Goal: Information Seeking & Learning: Learn about a topic

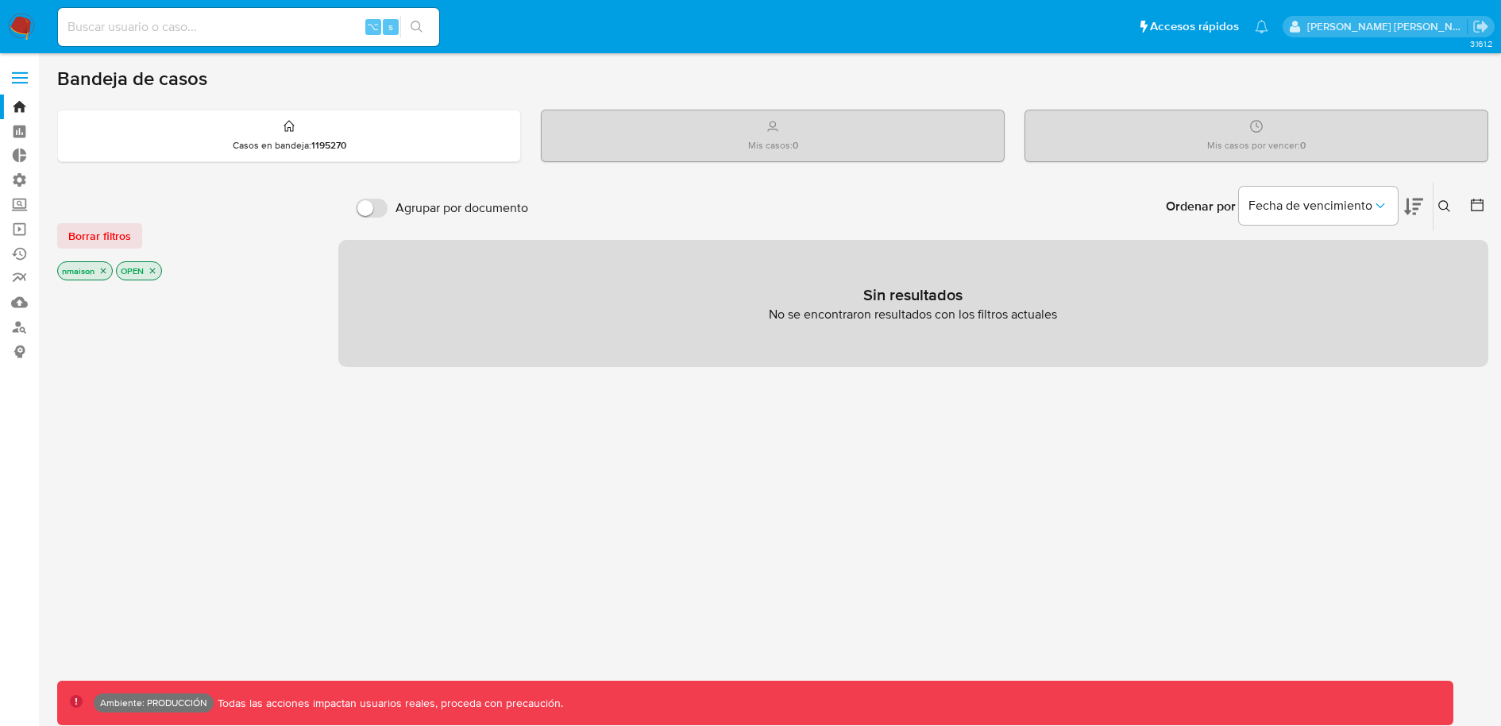
click at [21, 71] on label at bounding box center [20, 77] width 40 height 33
click at [0, 0] on input "checkbox" at bounding box center [0, 0] width 0 height 0
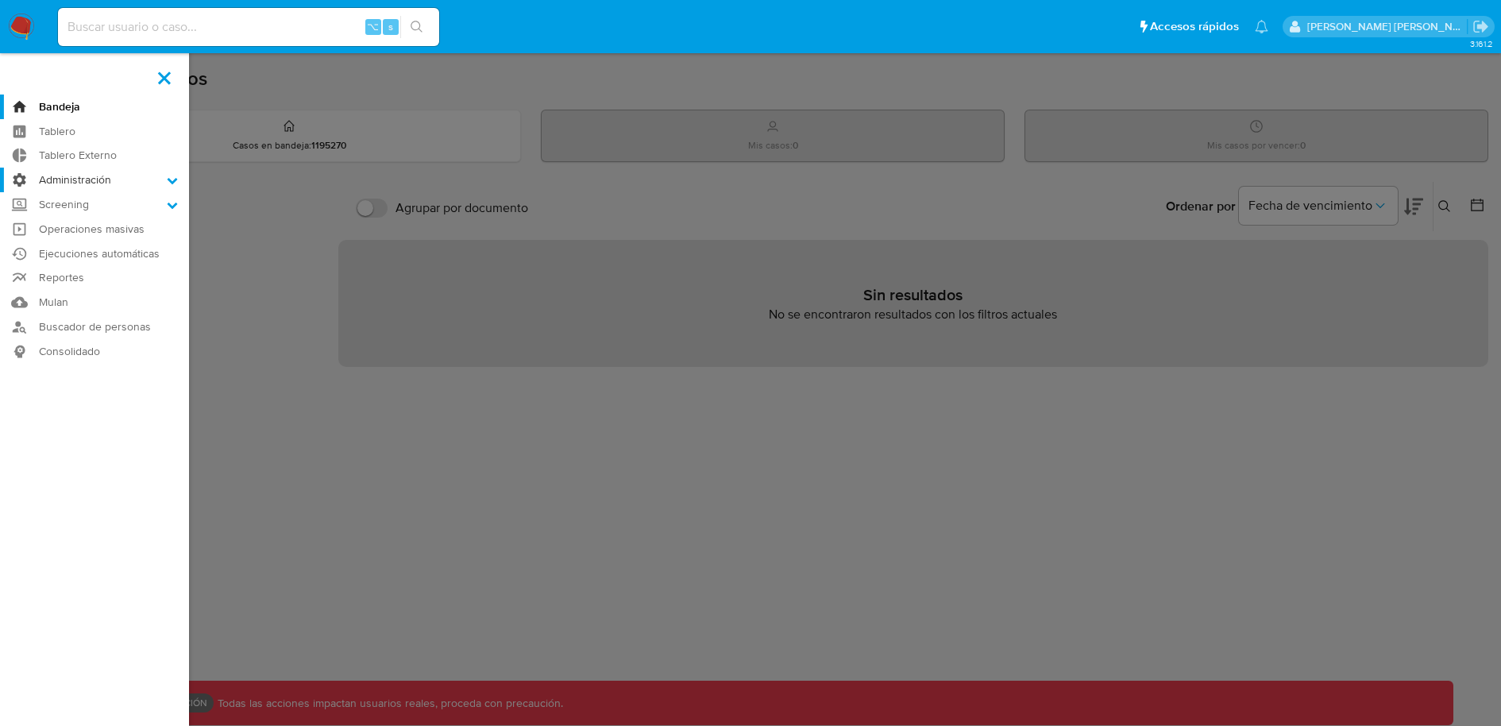
click at [125, 182] on label "Administración" at bounding box center [94, 180] width 189 height 25
click at [0, 0] on input "Administración" at bounding box center [0, 0] width 0 height 0
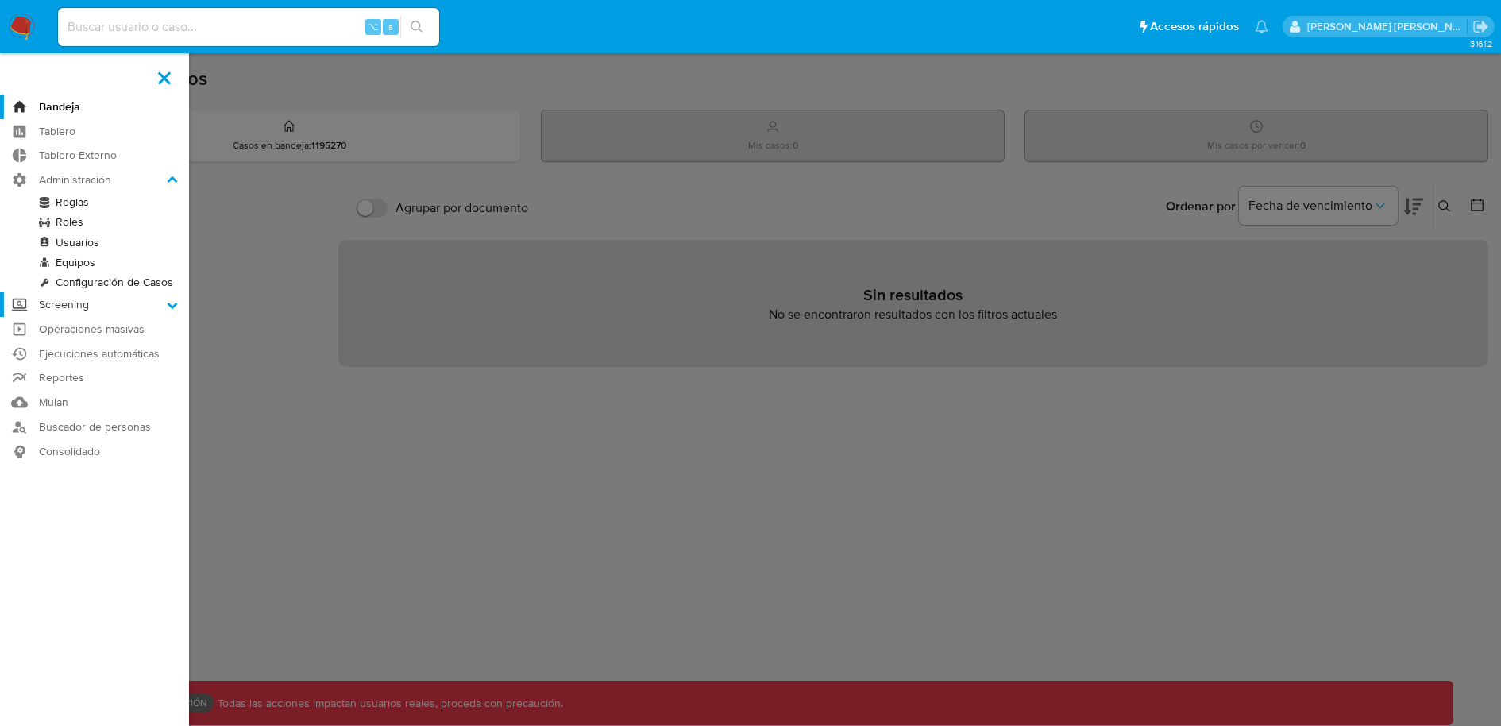
click at [90, 303] on label "Screening" at bounding box center [94, 304] width 189 height 25
click at [0, 0] on input "Screening" at bounding box center [0, 0] width 0 height 0
click at [104, 222] on link "Administrador de Listas" at bounding box center [94, 227] width 189 height 20
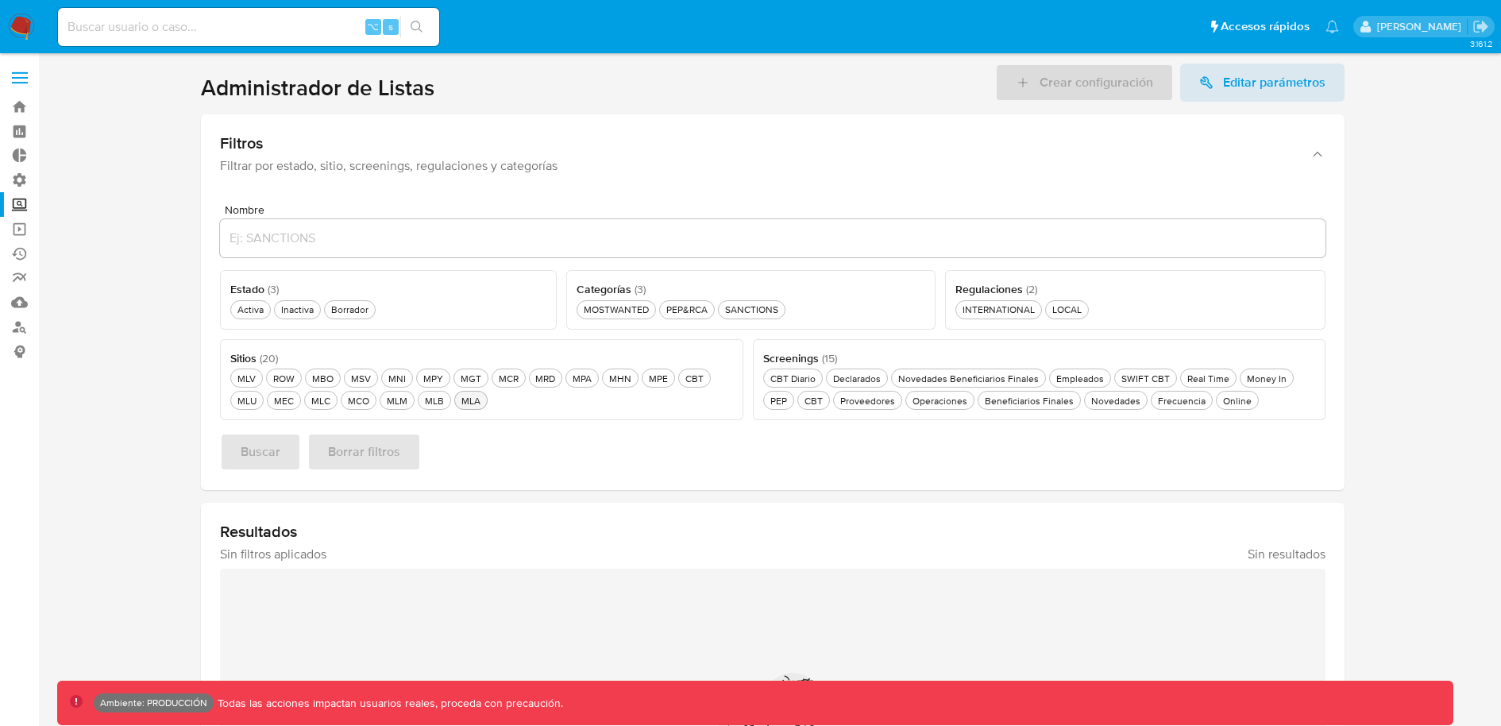
click at [458, 403] on div "MLA MLA" at bounding box center [470, 401] width 25 height 14
click at [254, 312] on div "Activa Activa" at bounding box center [250, 310] width 33 height 14
click at [790, 394] on div "PEP PEP" at bounding box center [778, 401] width 23 height 14
click at [272, 462] on span "Buscar" at bounding box center [261, 451] width 40 height 35
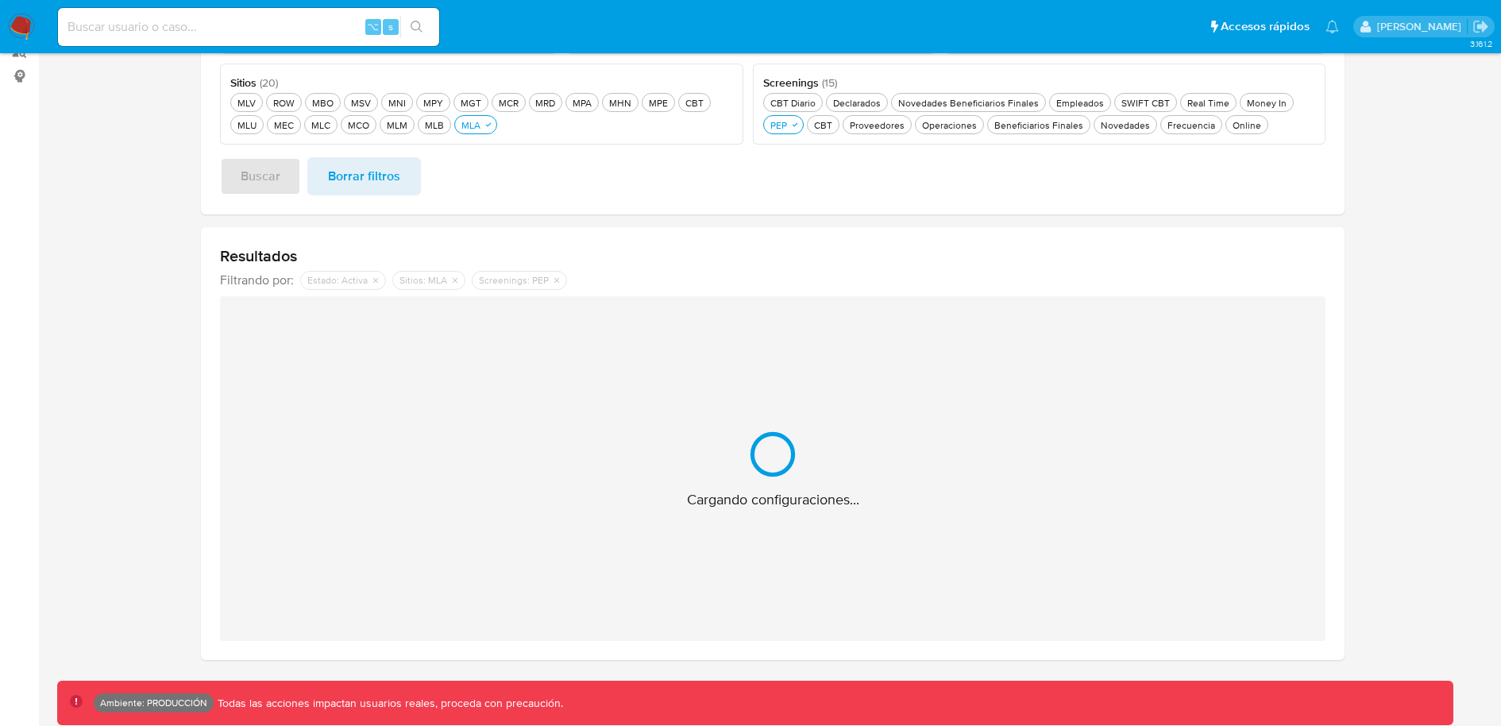
scroll to position [21, 0]
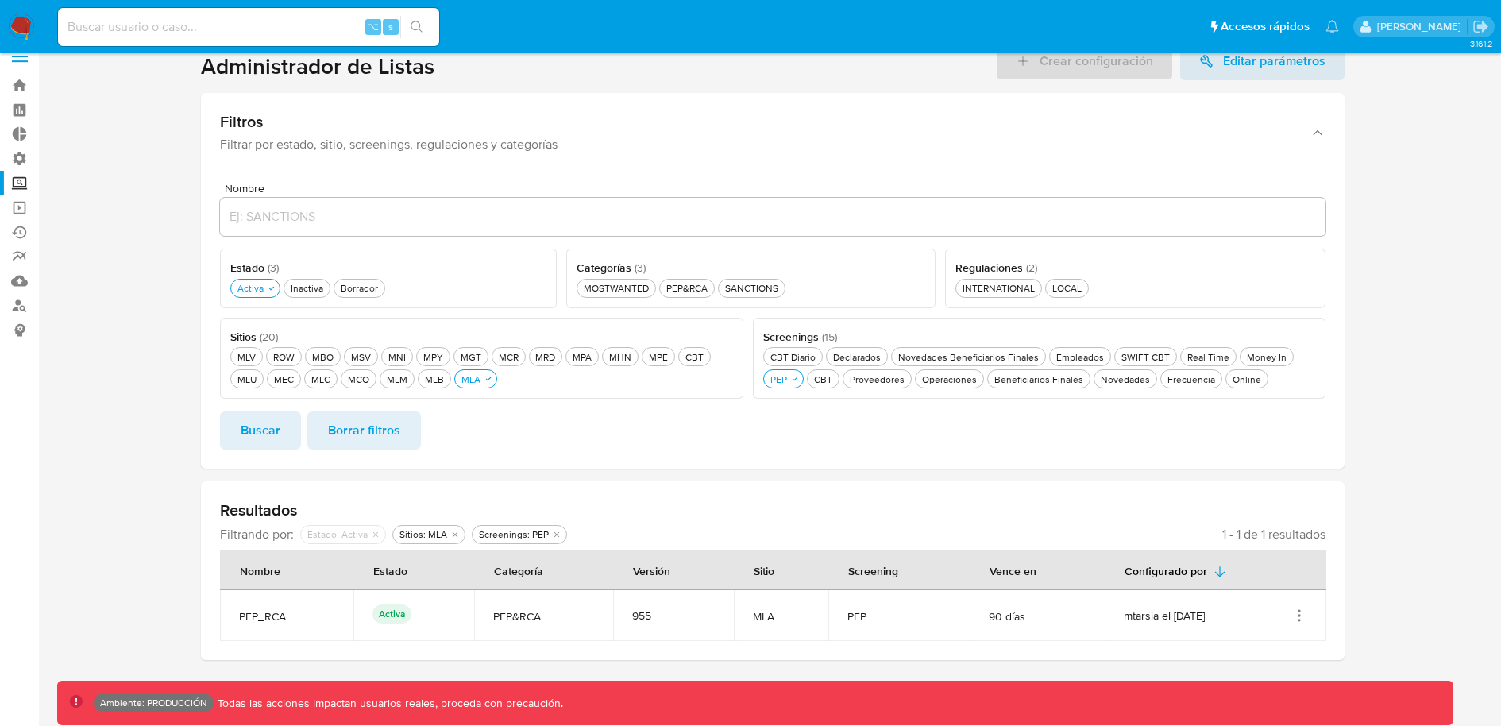
click at [1299, 615] on icon "Acciones" at bounding box center [1300, 616] width 2 height 2
click at [1223, 646] on button "Ver detalles" at bounding box center [1235, 652] width 143 height 42
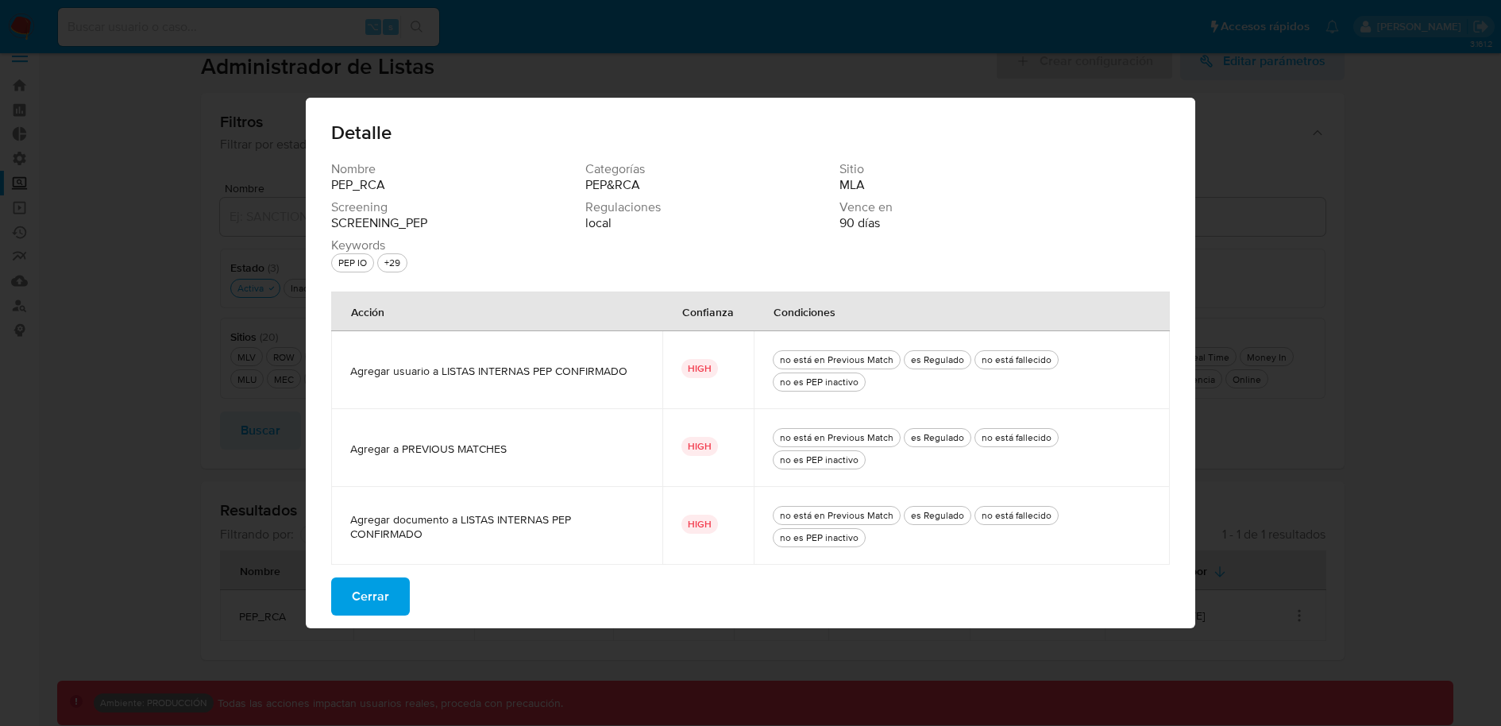
click at [372, 579] on span "Cerrar" at bounding box center [370, 596] width 37 height 35
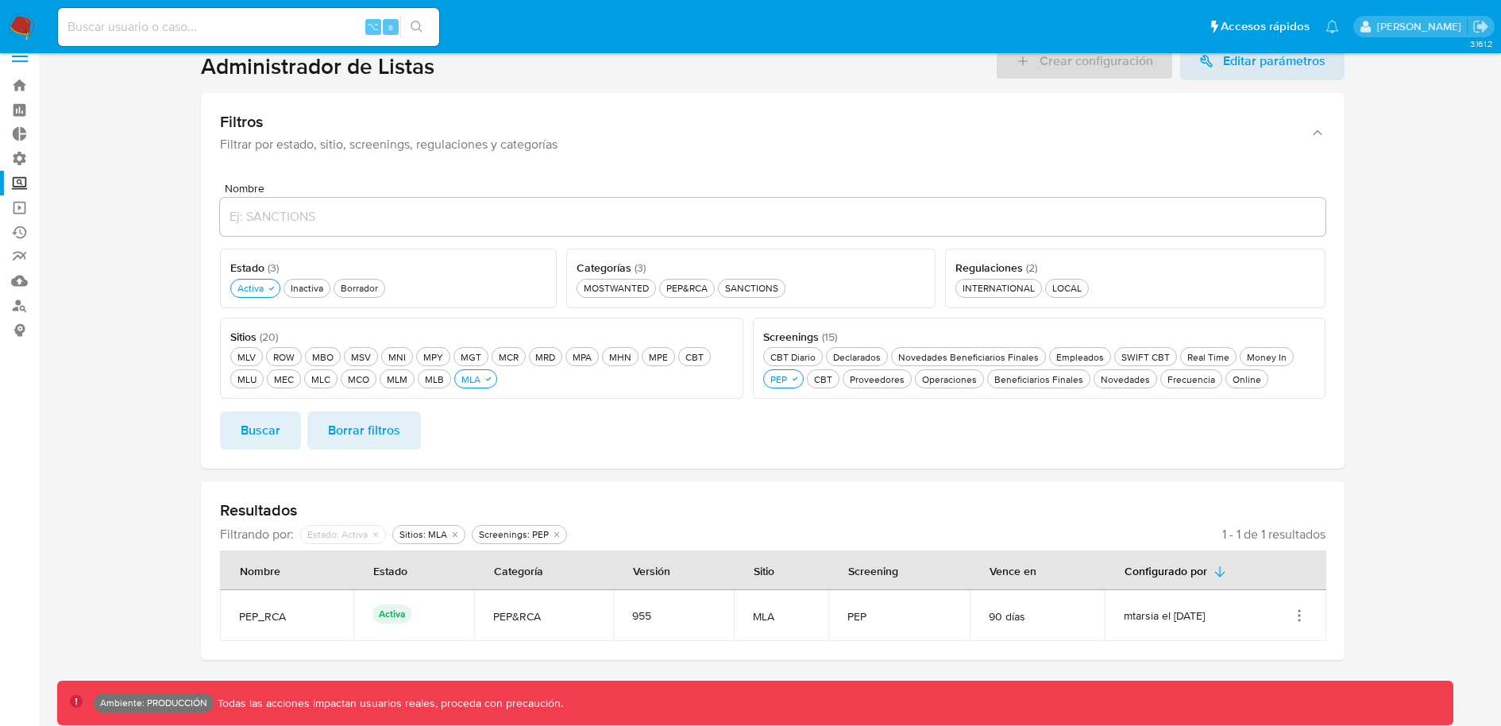
scroll to position [0, 0]
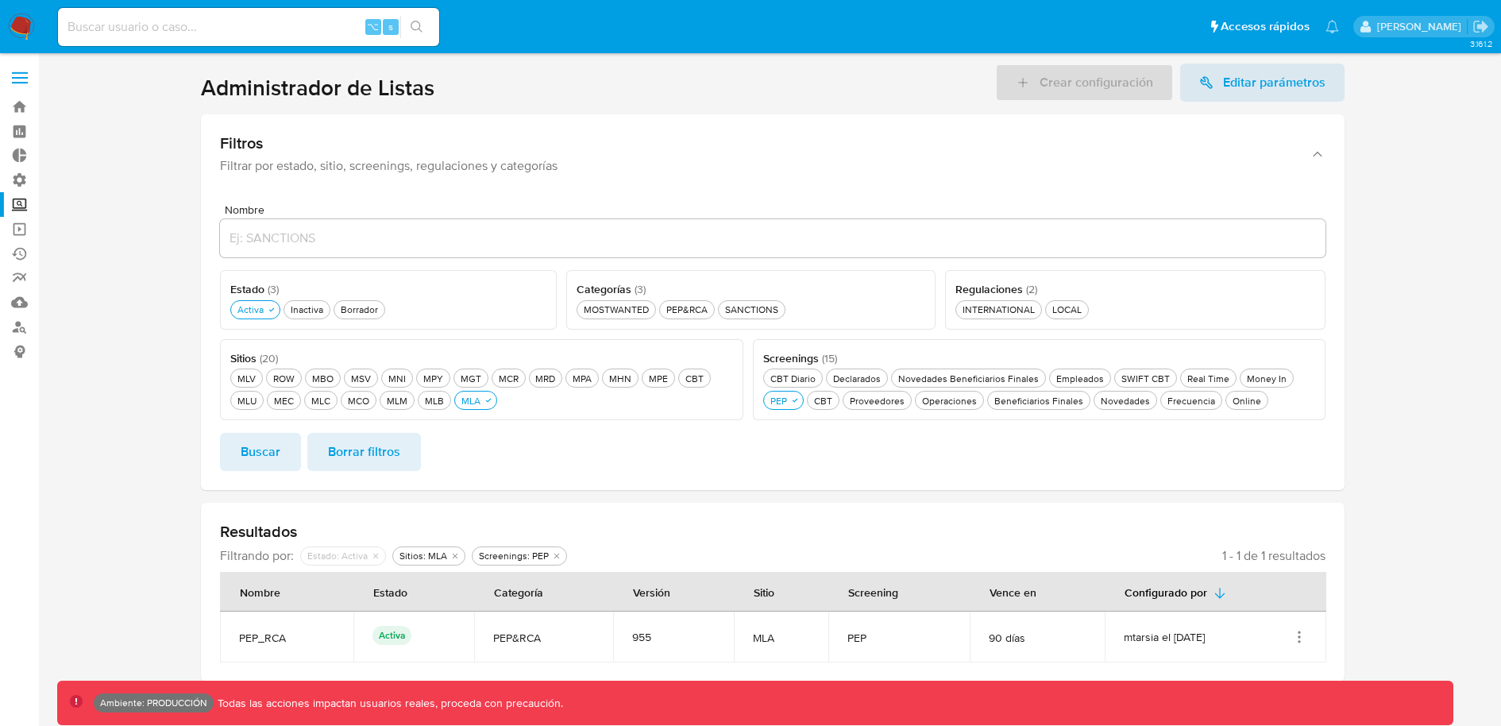
click at [19, 21] on img at bounding box center [21, 27] width 27 height 27
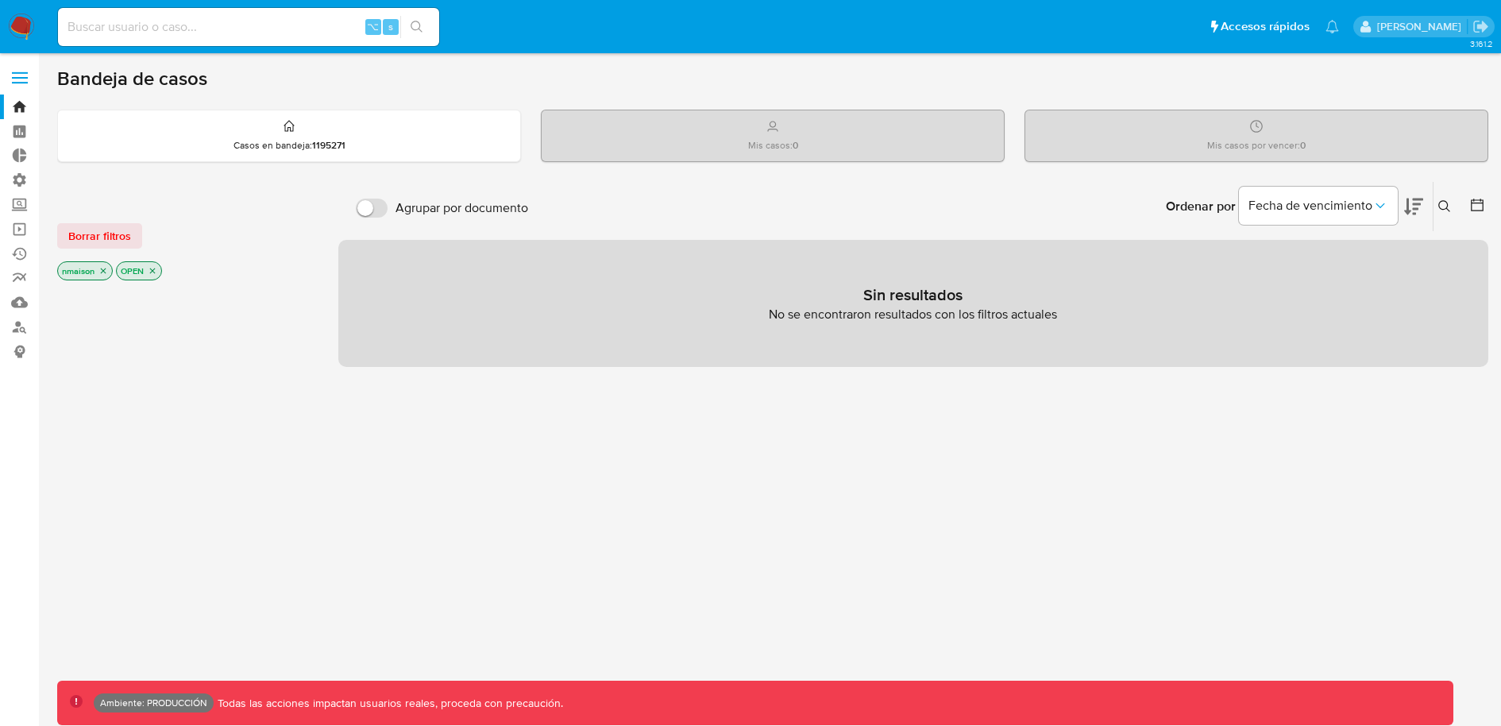
click at [106, 271] on icon "close-filter" at bounding box center [103, 271] width 10 height 10
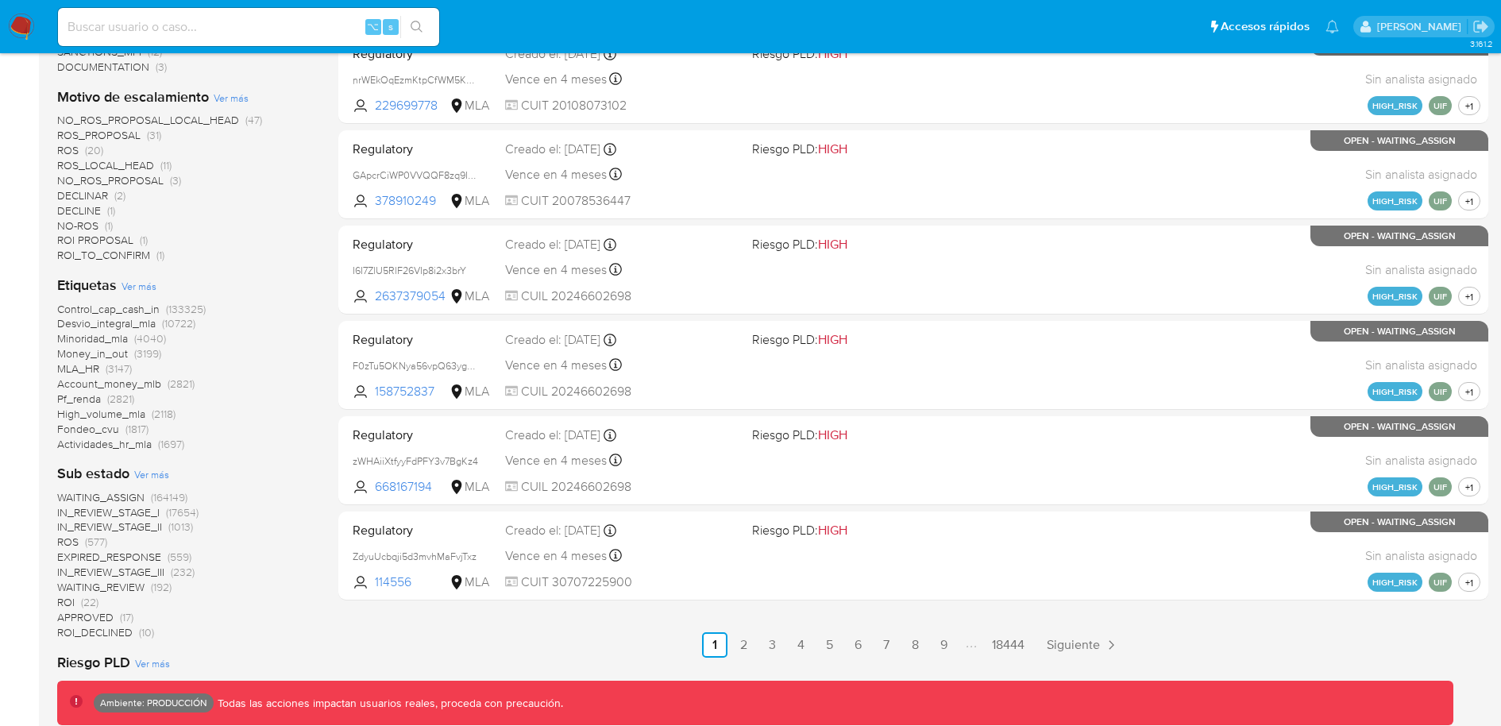
scroll to position [585, 0]
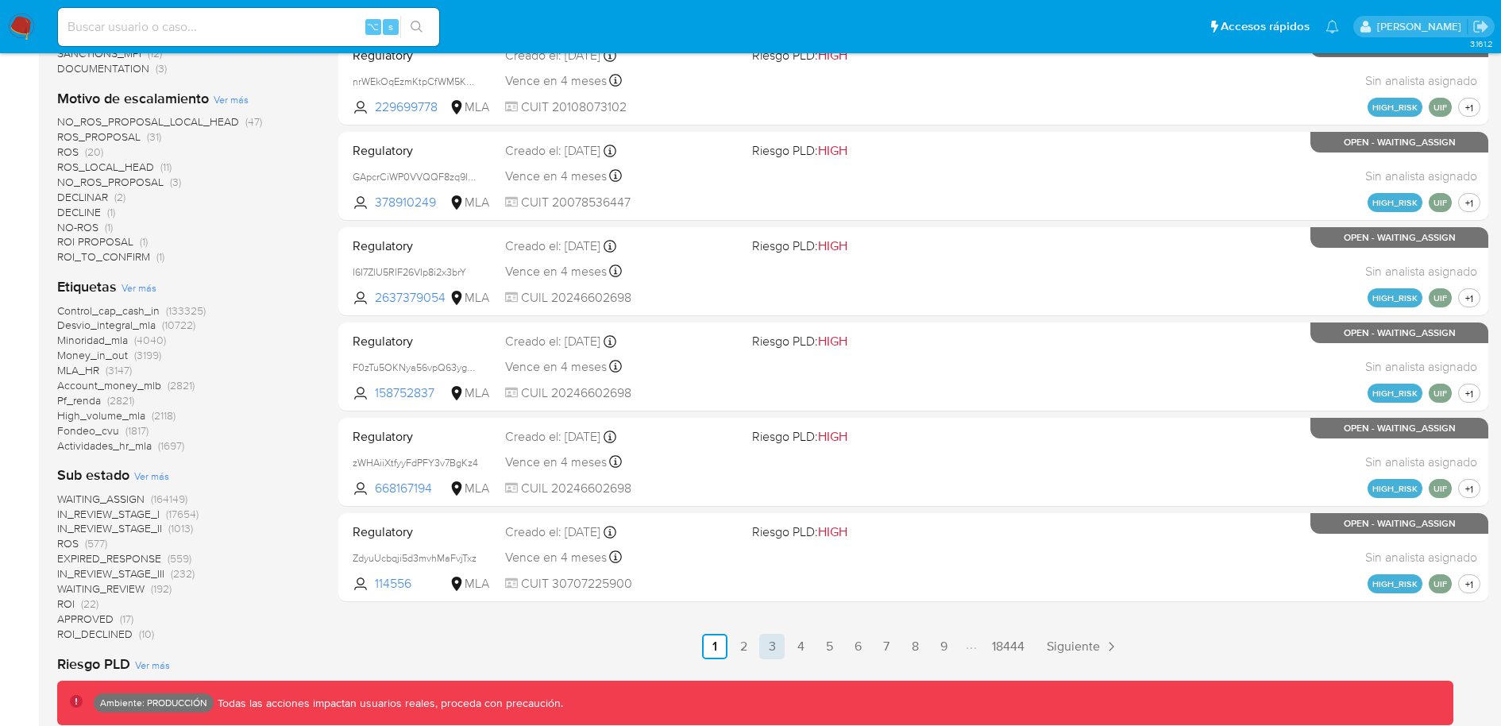
click at [776, 637] on link "3" at bounding box center [771, 646] width 25 height 25
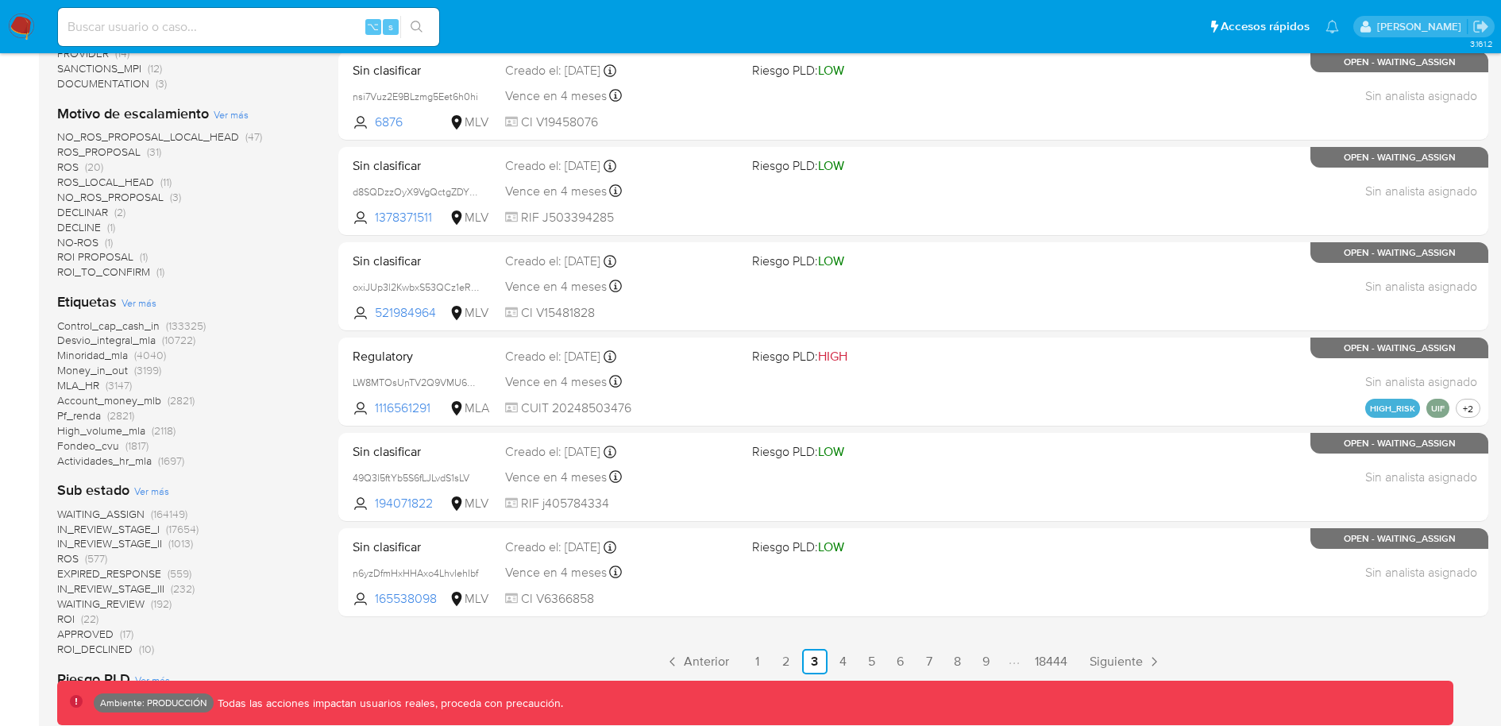
scroll to position [661, 0]
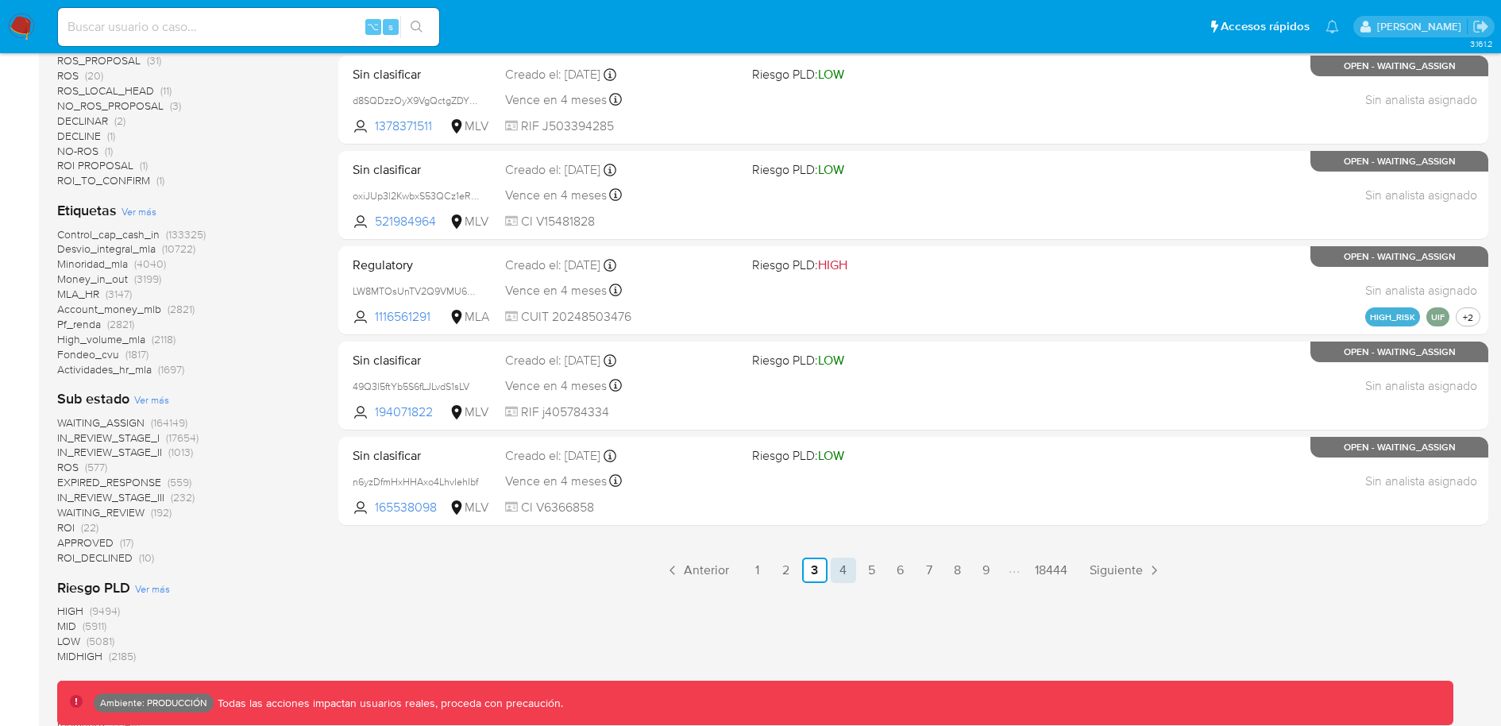
click at [847, 561] on link "4" at bounding box center [843, 570] width 25 height 25
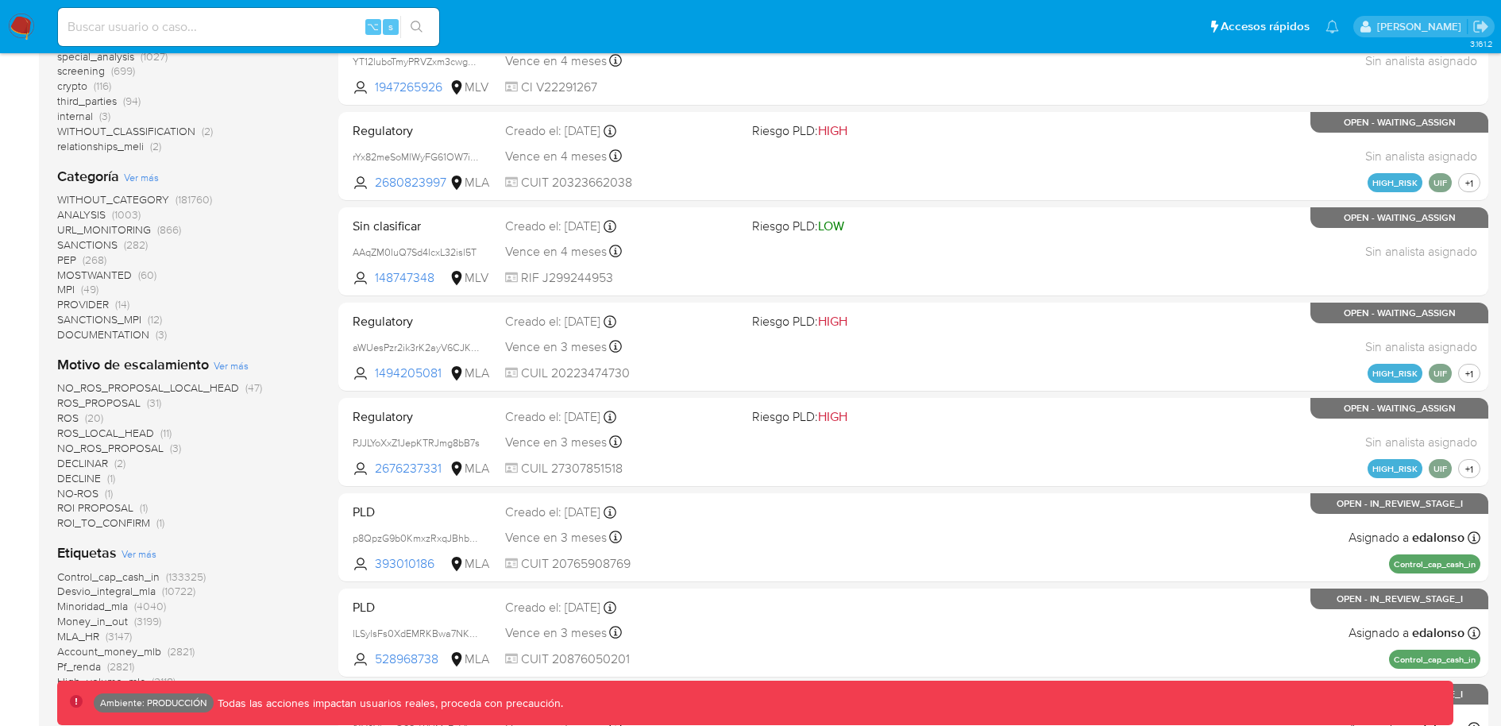
scroll to position [302, 0]
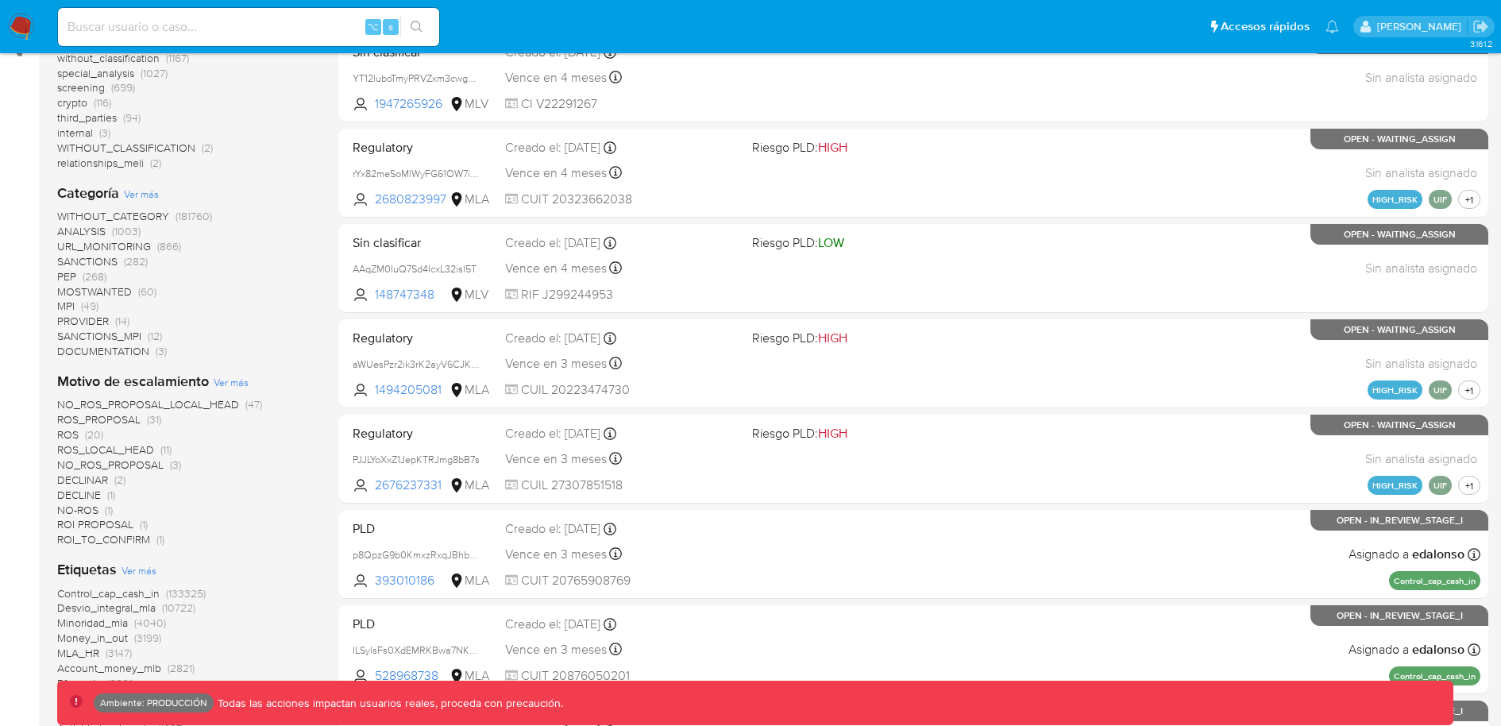
click at [68, 274] on span "PEP" at bounding box center [66, 276] width 19 height 16
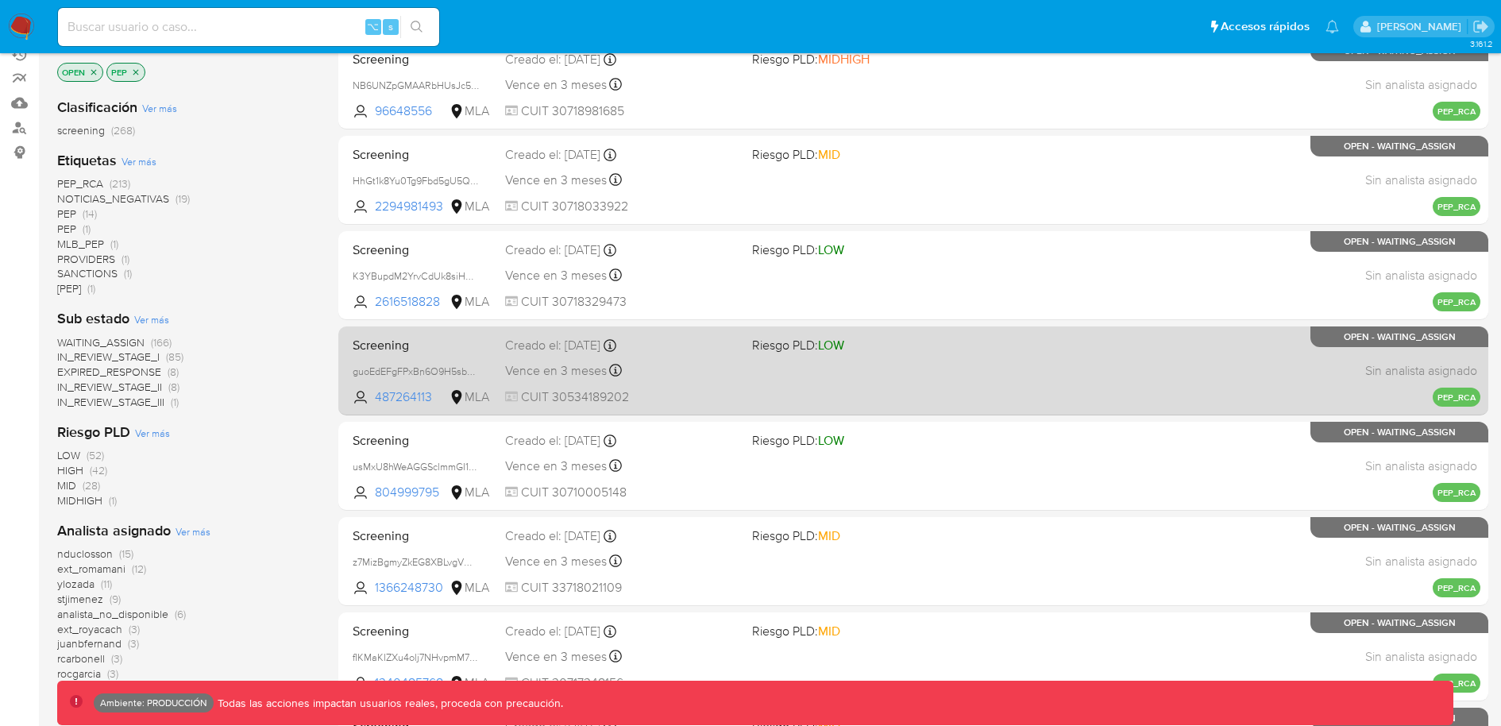
scroll to position [197, 0]
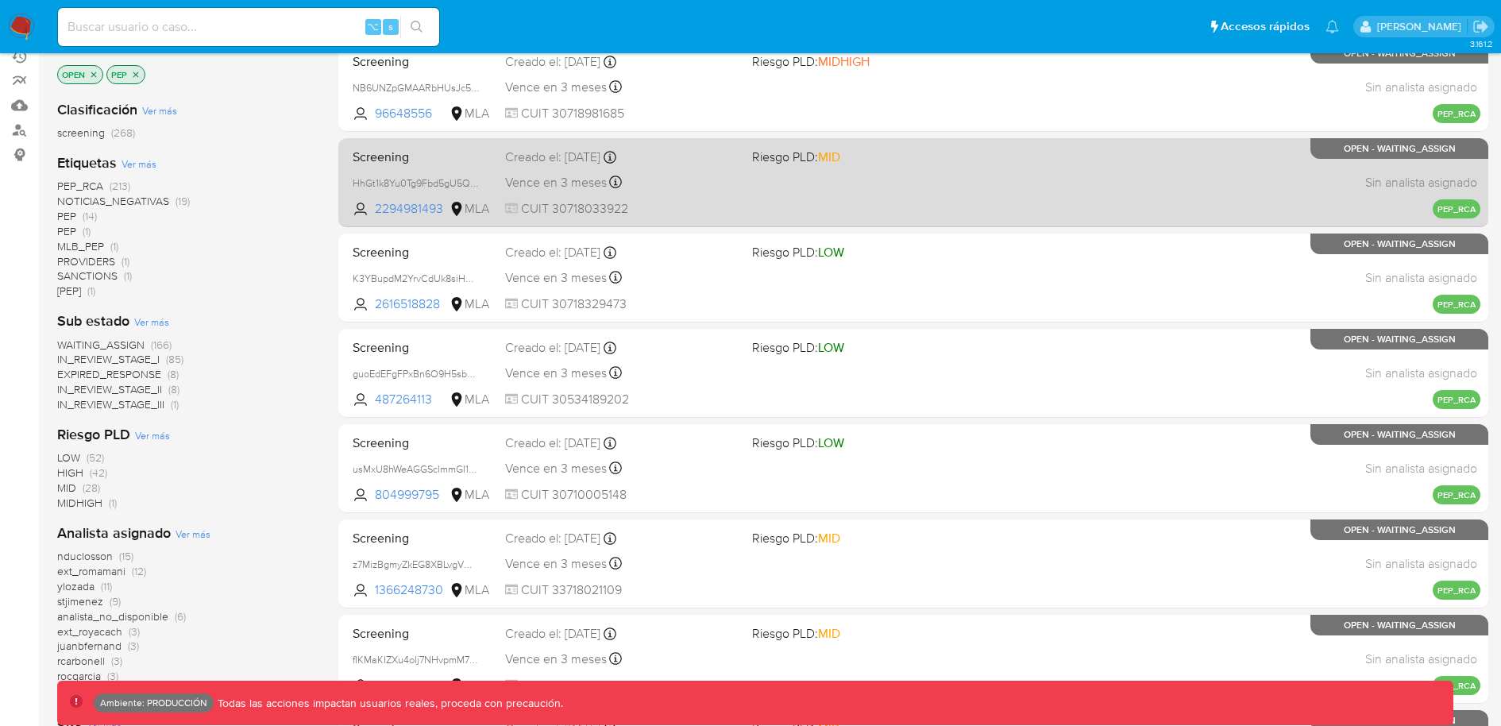
click at [743, 184] on div "Screening HhGt1k8Yu0Tg9Fbd5gU5Qaks 2294981493 MLA Riesgo PLD: MID Creado el: 08…" at bounding box center [913, 182] width 1134 height 80
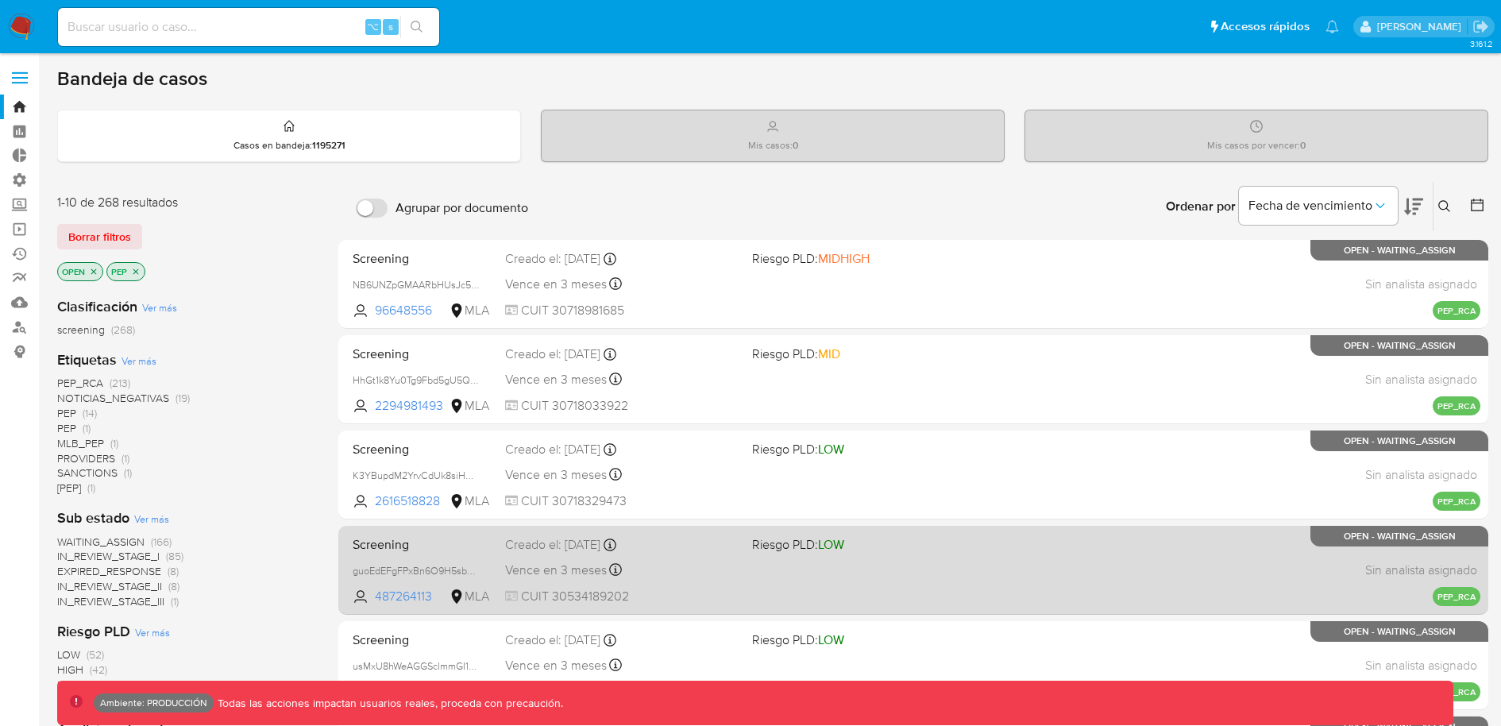
scroll to position [1, 0]
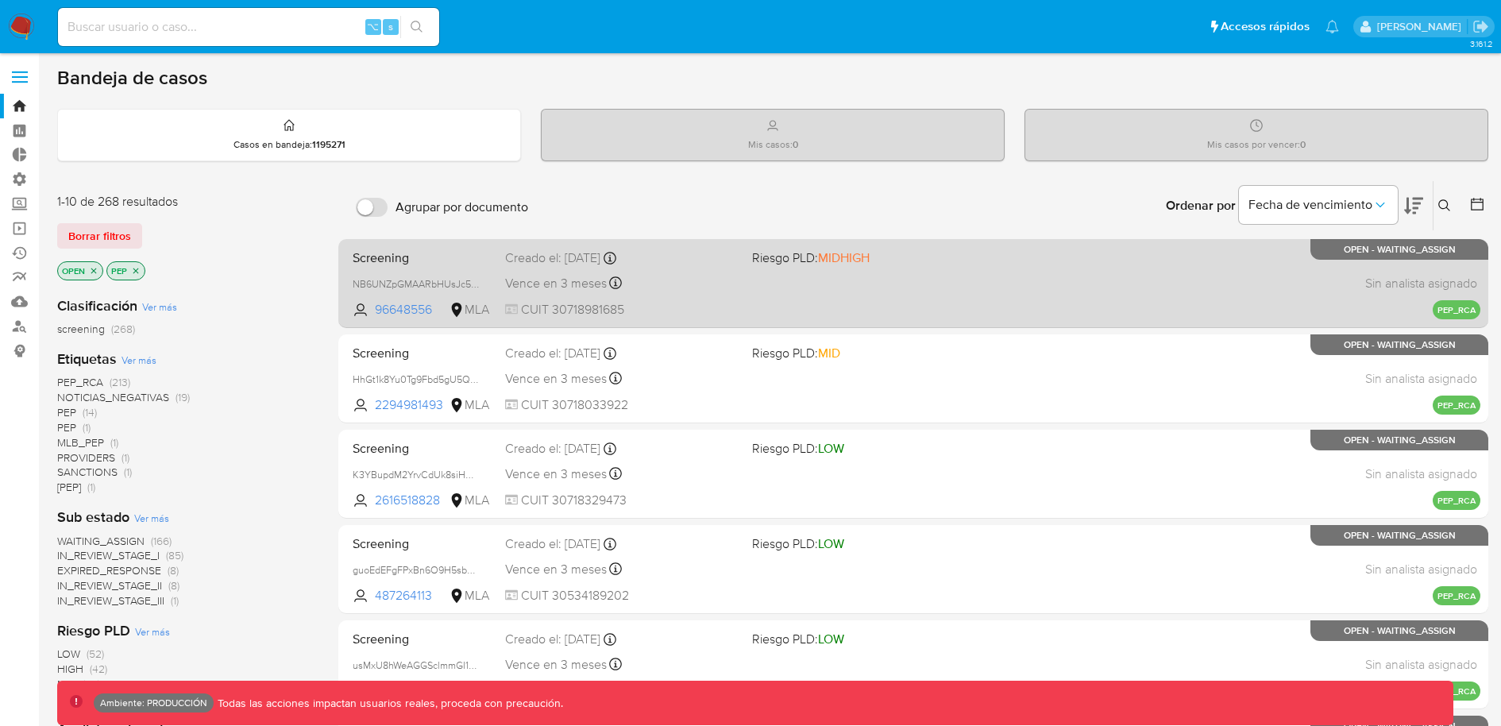
click at [902, 277] on div "Screening NB6UNZpGMAARbHUsJc5g0Io9 96648556 MLA Riesgo PLD: MIDHIGH Creado el: …" at bounding box center [913, 283] width 1134 height 80
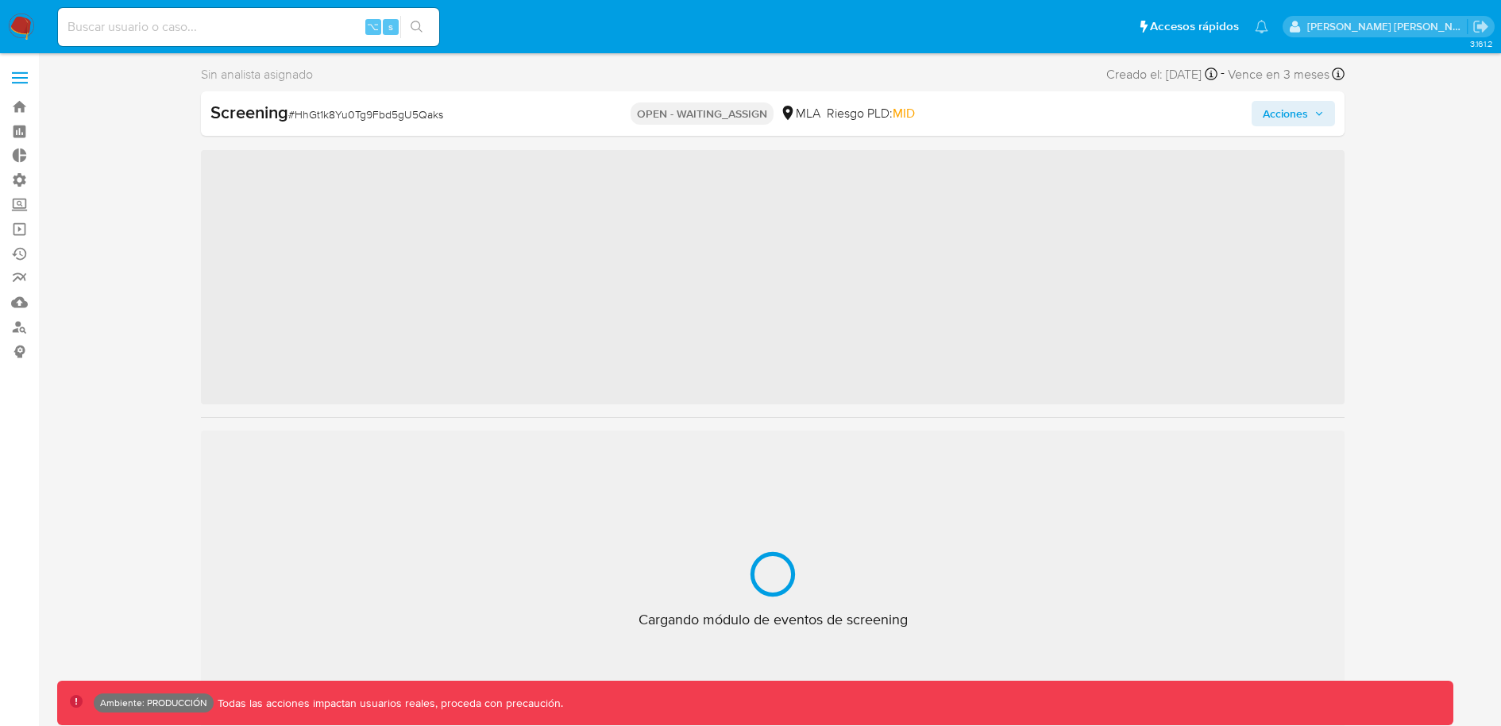
scroll to position [823, 0]
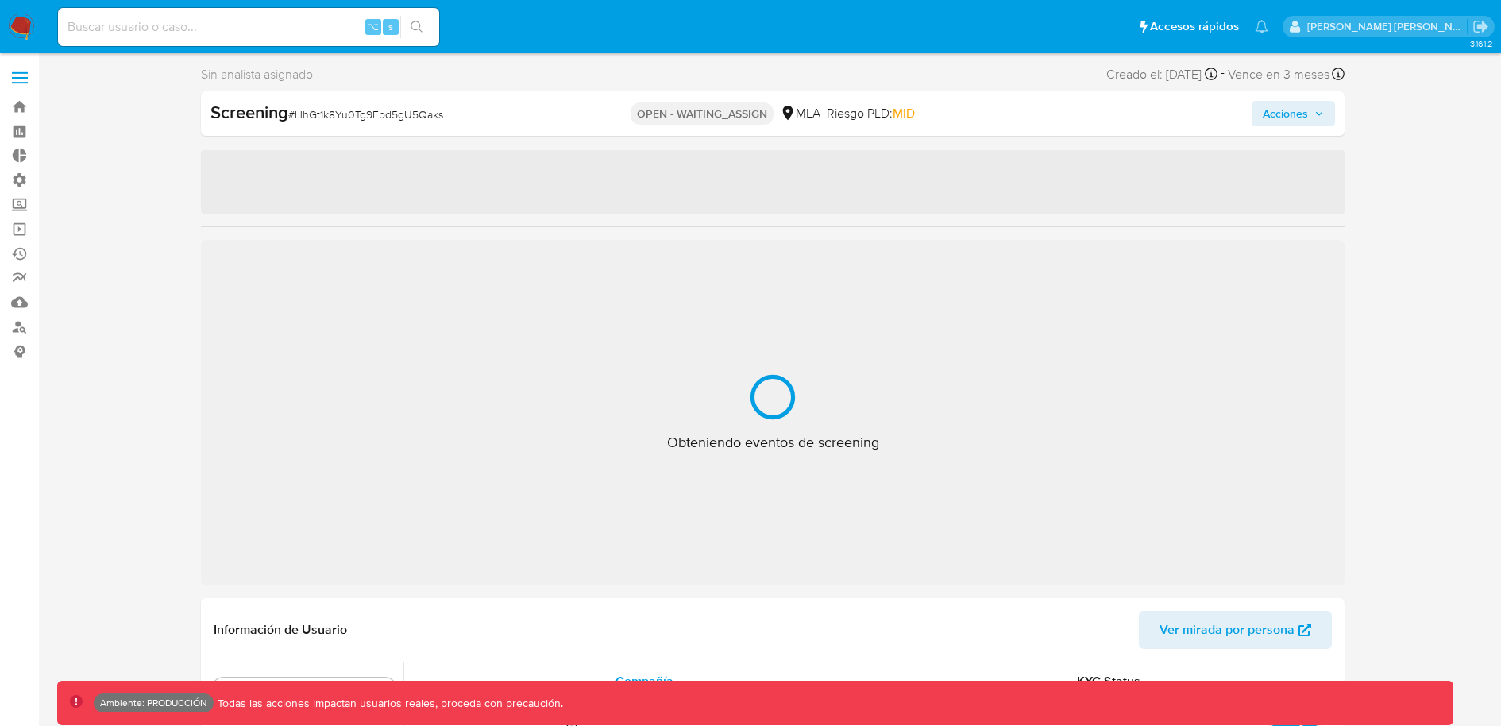
select select "10"
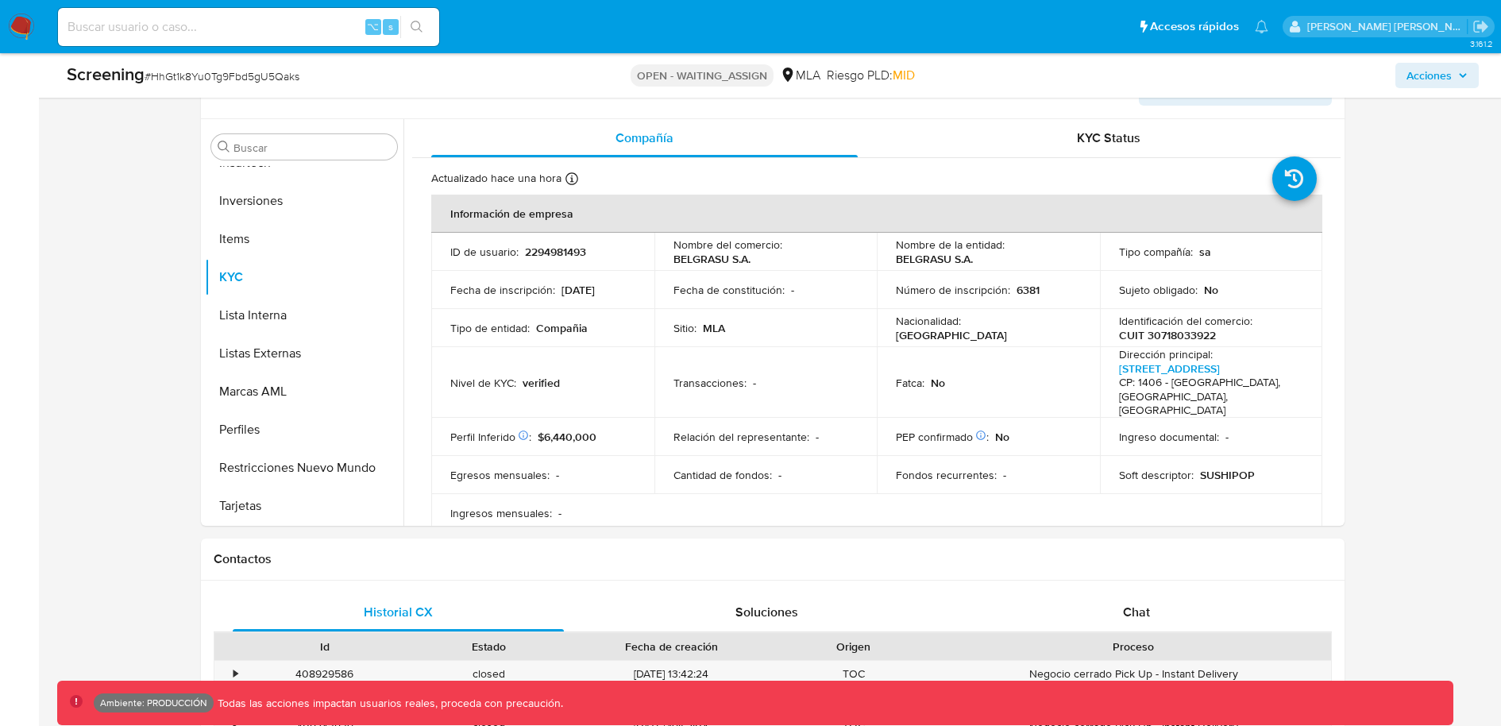
scroll to position [695, 0]
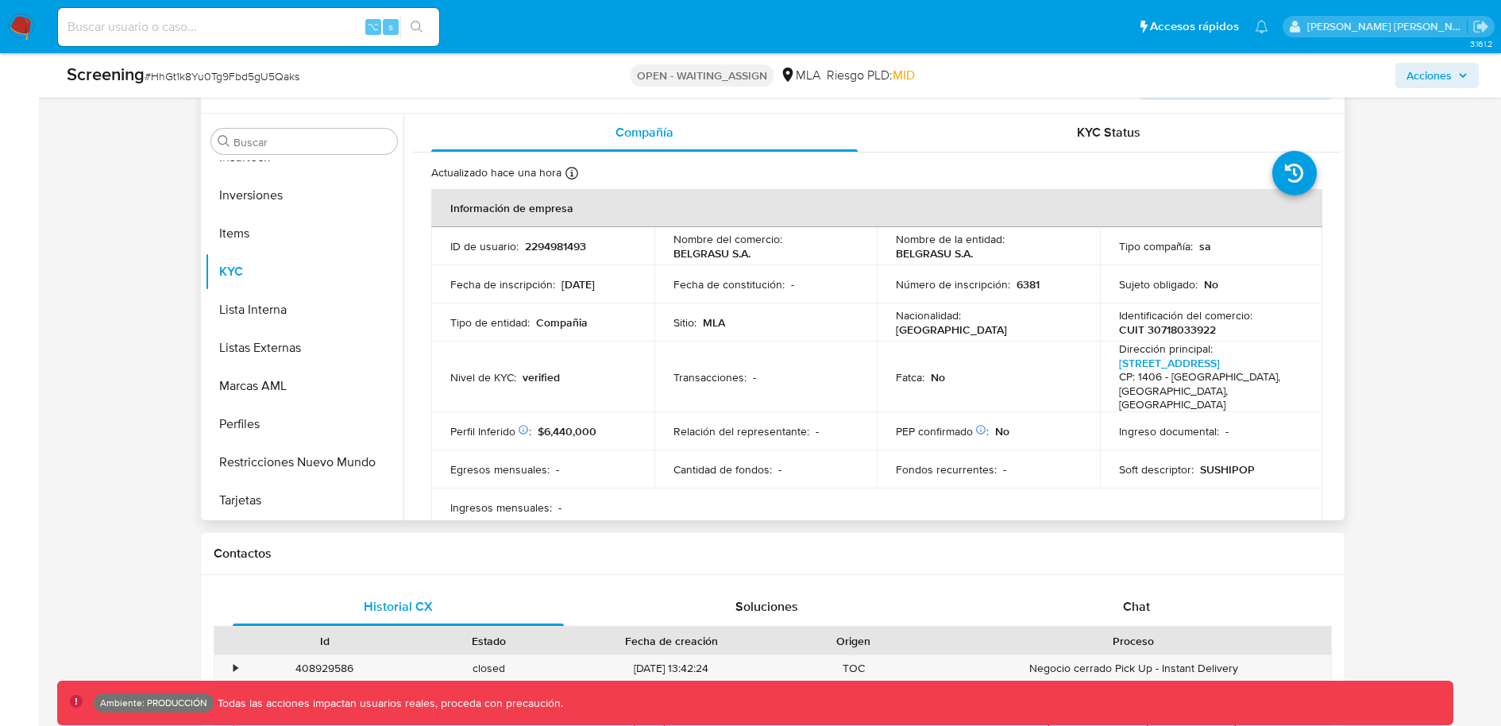
click at [537, 245] on p "2294981493" at bounding box center [555, 246] width 61 height 14
copy p "2294981493"
click at [302, 25] on input at bounding box center [248, 27] width 381 height 21
paste input "2294981493"
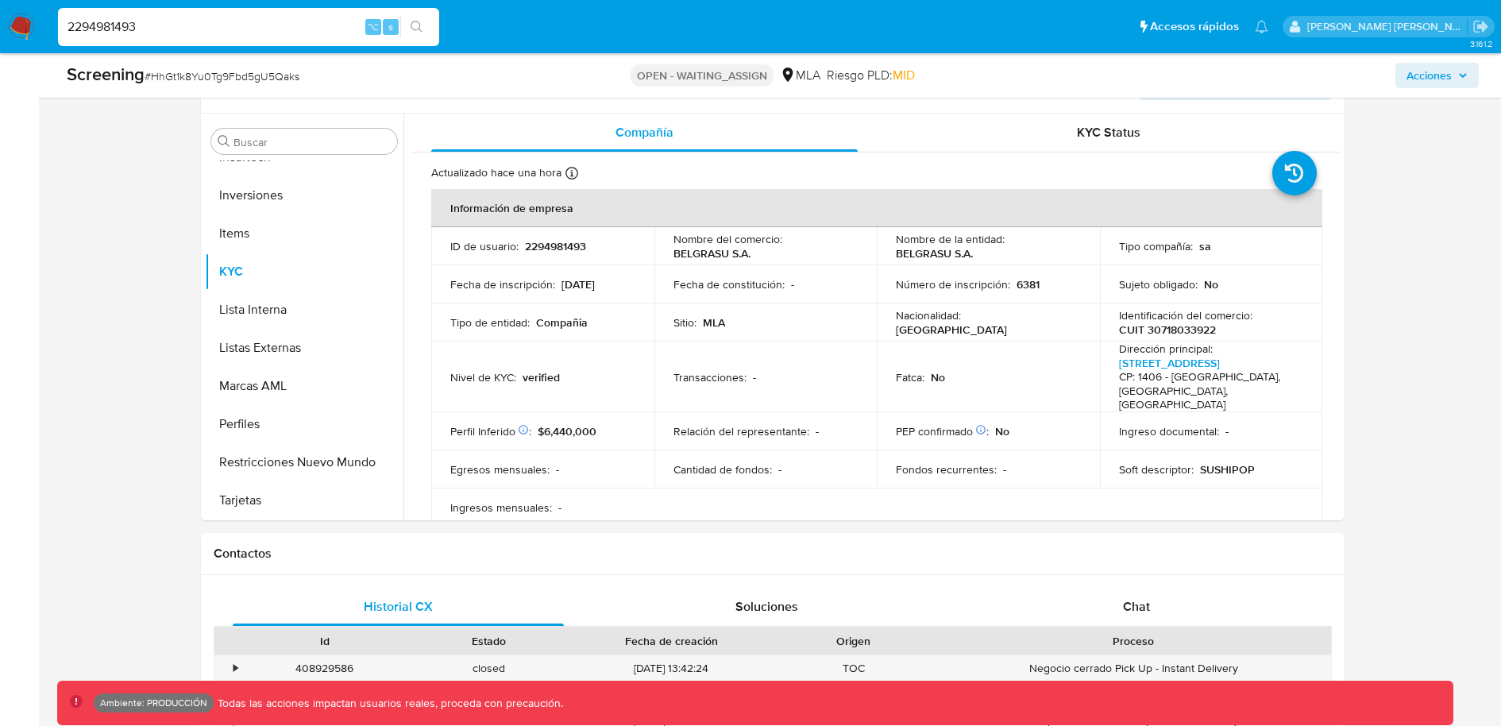
type input "2294981493"
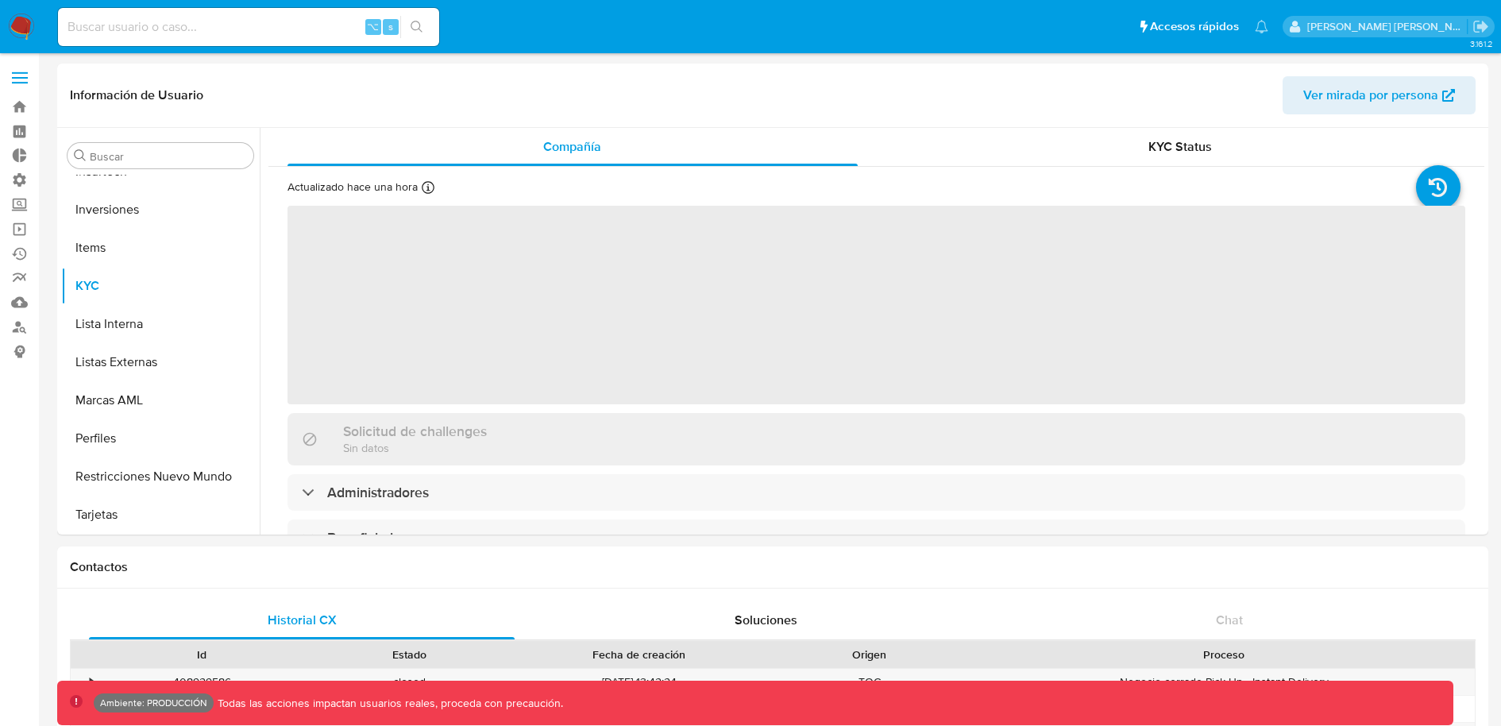
scroll to position [823, 0]
select select "10"
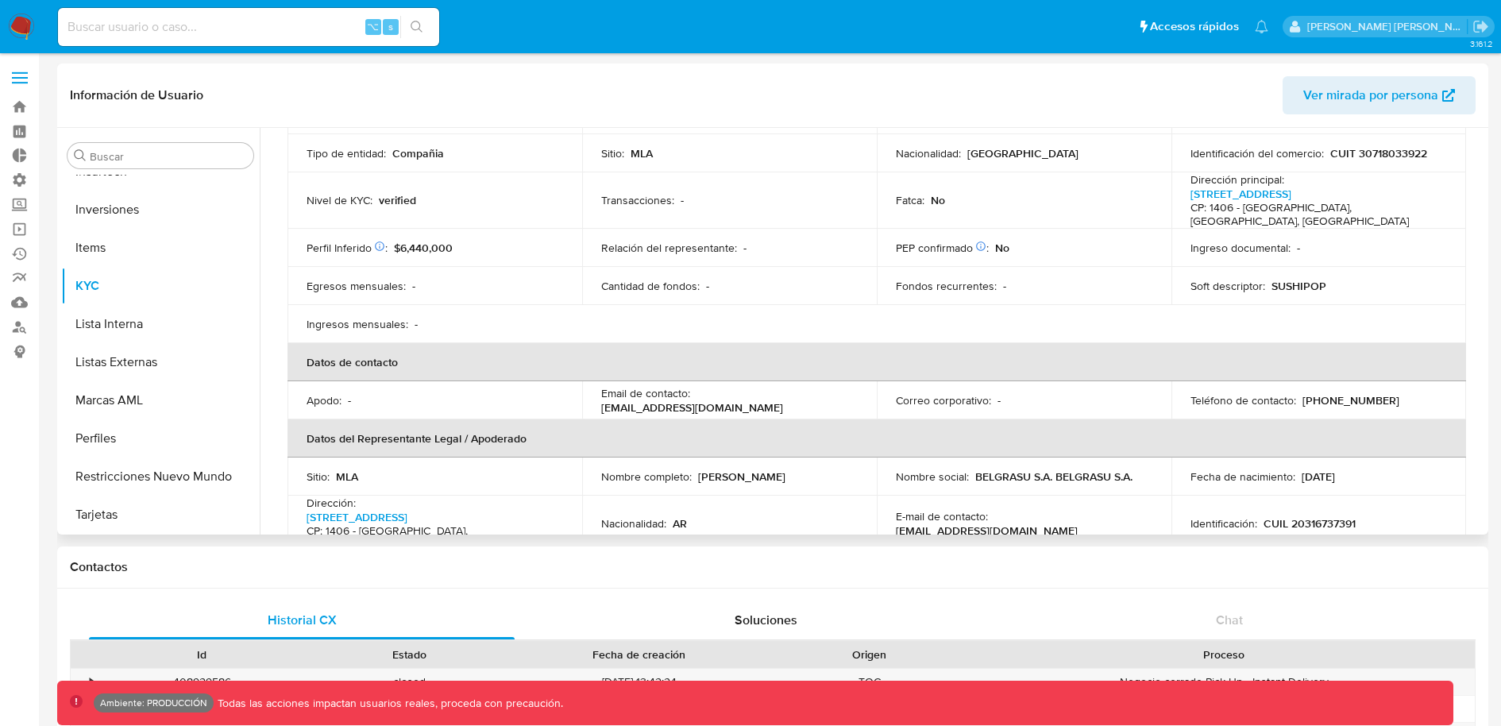
scroll to position [180, 0]
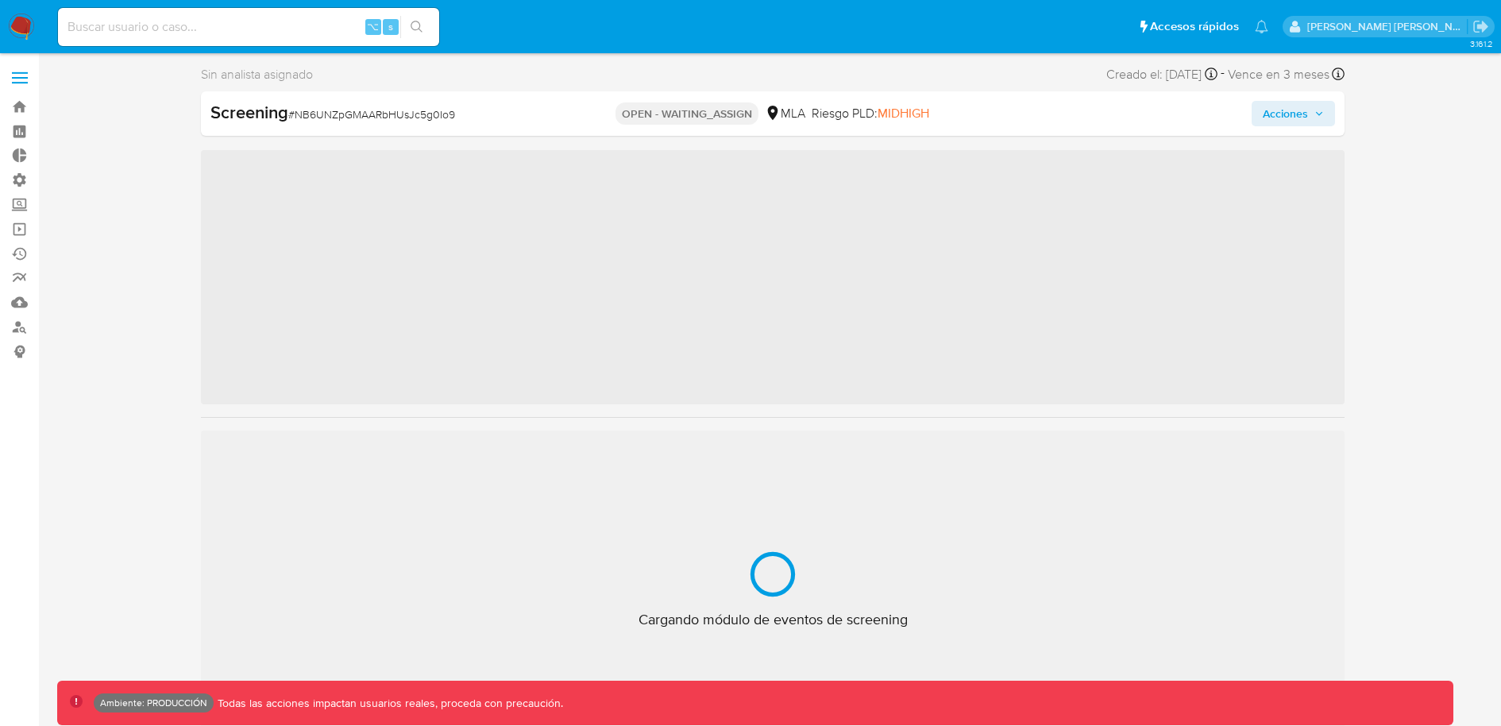
scroll to position [823, 0]
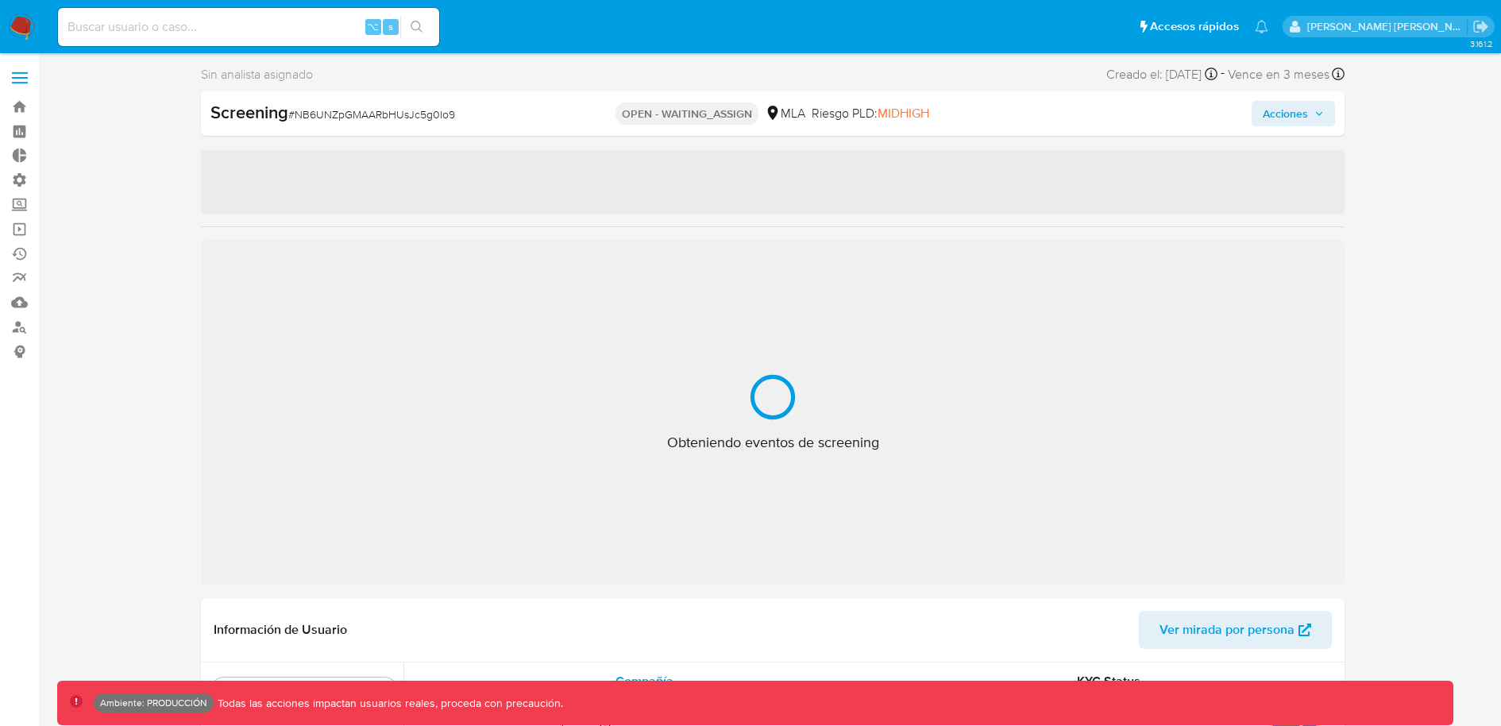
select select "10"
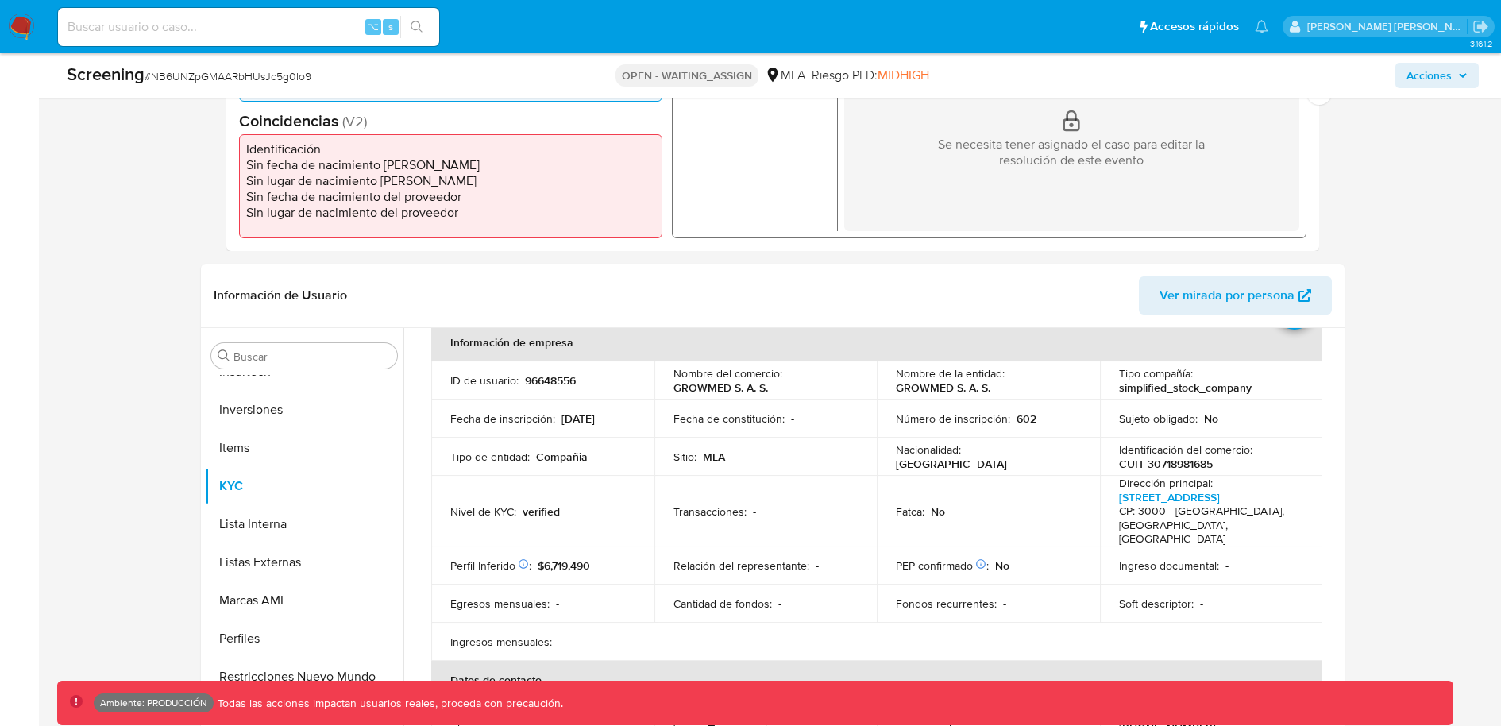
scroll to position [89, 0]
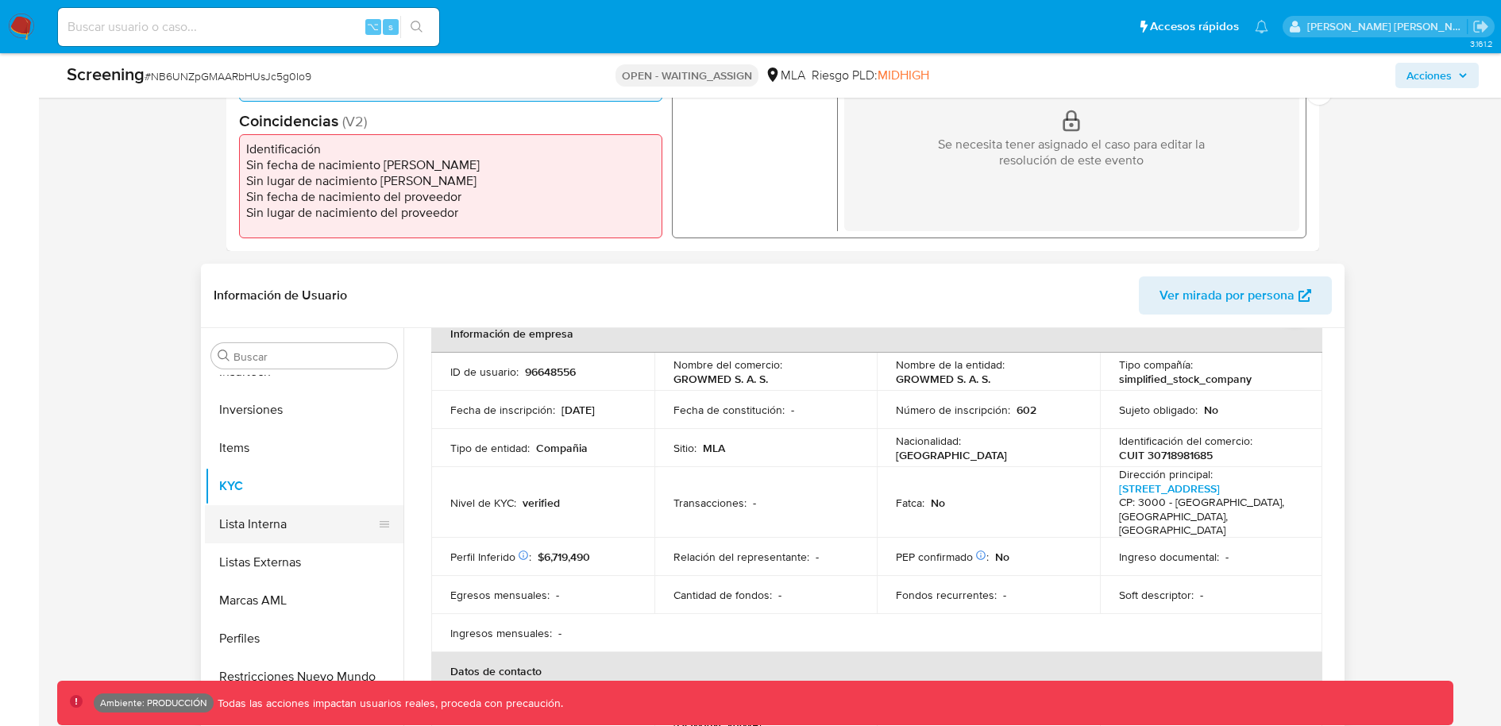
click at [302, 531] on button "Lista Interna" at bounding box center [298, 524] width 186 height 38
